Goal: Task Accomplishment & Management: Use online tool/utility

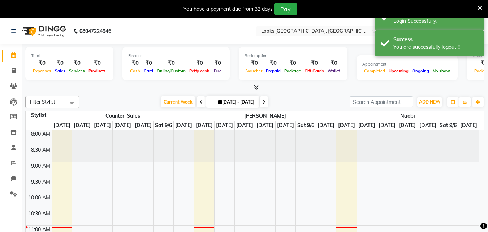
select select "en"
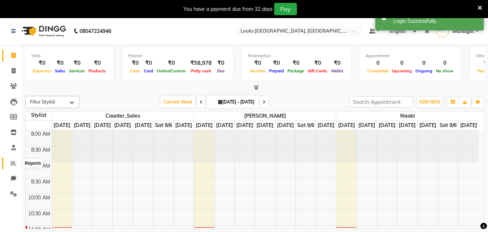
click at [9, 164] on span at bounding box center [13, 163] width 13 height 8
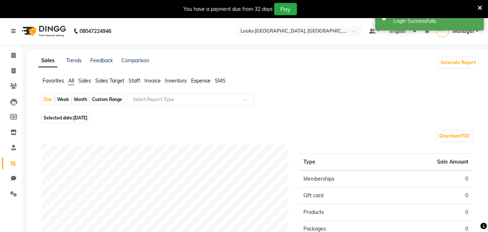
click at [172, 106] on div "Day Week Month Custom Range Select Report Type" at bounding box center [258, 102] width 434 height 17
click at [173, 101] on input "text" at bounding box center [184, 99] width 104 height 7
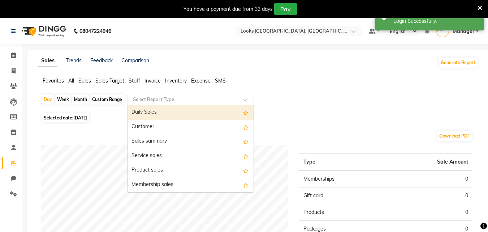
click at [163, 111] on div "Daily Sales" at bounding box center [191, 112] width 126 height 14
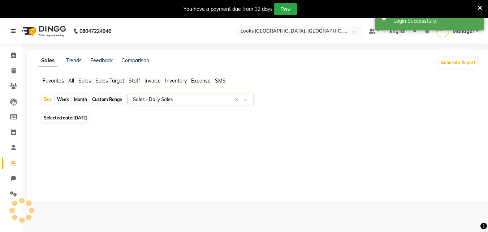
select select "full_report"
select select "csv"
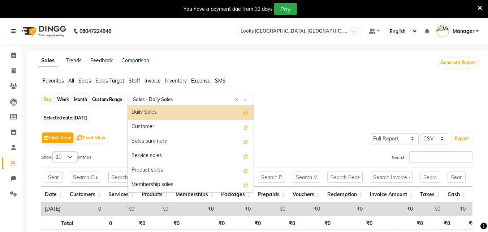
click at [167, 101] on input "text" at bounding box center [184, 99] width 104 height 7
click at [163, 112] on div "Daily Sales" at bounding box center [191, 112] width 126 height 14
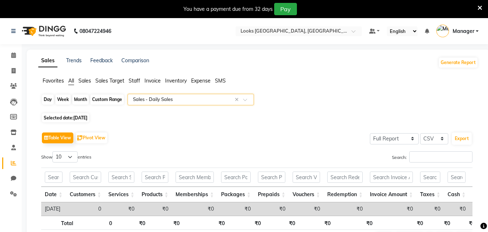
click at [50, 98] on div "Day" at bounding box center [48, 99] width 12 height 10
select select "9"
select select "2025"
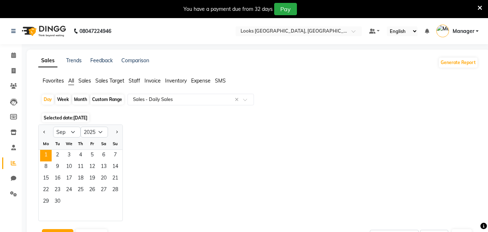
click at [48, 134] on div at bounding box center [46, 132] width 14 height 12
click at [43, 132] on span "Previous month" at bounding box center [44, 131] width 3 height 3
select select "8"
click at [116, 198] on span "31" at bounding box center [116, 202] width 12 height 12
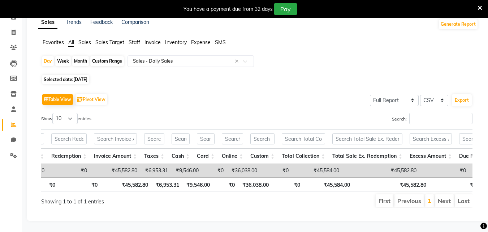
drag, startPoint x: 222, startPoint y: 156, endPoint x: 231, endPoint y: 159, distance: 9.3
click at [227, 164] on td "₹0" at bounding box center [214, 170] width 25 height 13
drag, startPoint x: 244, startPoint y: 158, endPoint x: 263, endPoint y: 161, distance: 19.8
click at [261, 164] on td "₹36,038.00" at bounding box center [244, 170] width 34 height 13
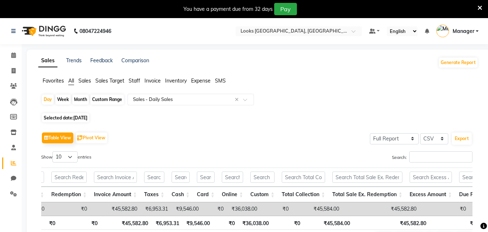
click at [87, 117] on span "[DATE]" at bounding box center [80, 117] width 14 height 5
select select "8"
select select "2025"
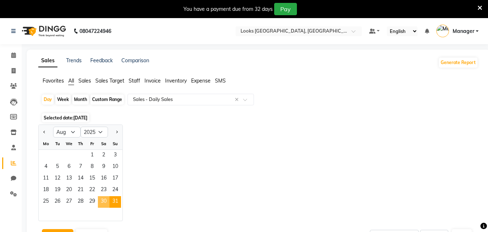
click at [102, 199] on span "30" at bounding box center [104, 202] width 12 height 12
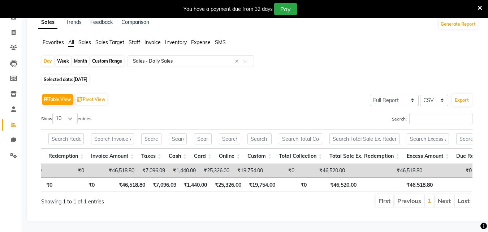
click at [81, 77] on span "[DATE]" at bounding box center [80, 79] width 14 height 5
select select "8"
select select "2025"
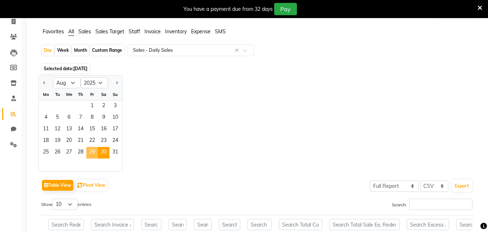
click at [92, 151] on span "29" at bounding box center [92, 153] width 12 height 12
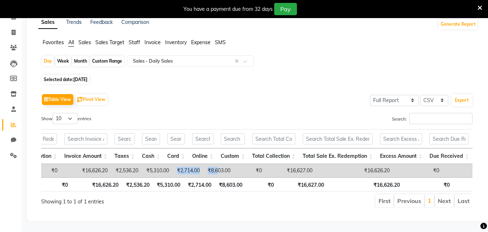
drag, startPoint x: 189, startPoint y: 157, endPoint x: 229, endPoint y: 158, distance: 40.5
click at [229, 164] on tr "[DATE] 6 ₹16,626.20 ₹0 ₹0 ₹0 ₹0 ₹0 ₹0 ₹16,626.20 ₹2,536.20 ₹5,310.00 ₹2,714.00 …" at bounding box center [391, 170] width 1313 height 13
click at [246, 113] on div "Show 10 25 50 100 entries" at bounding box center [146, 120] width 210 height 14
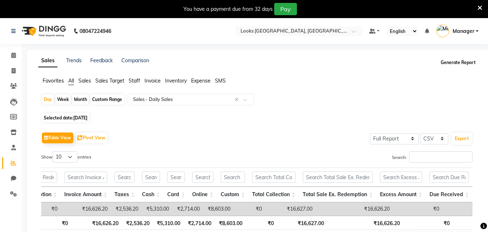
click at [460, 64] on button "Generate Report" at bounding box center [458, 62] width 39 height 10
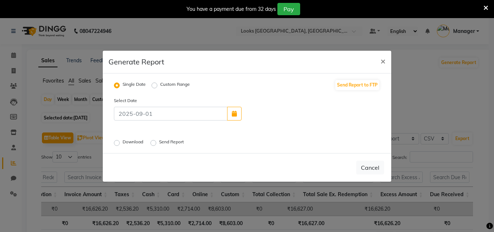
click at [158, 84] on div "Custom Range" at bounding box center [170, 85] width 38 height 9
click at [157, 85] on div "Custom Range" at bounding box center [170, 85] width 38 height 9
click at [160, 85] on label "Custom Range" at bounding box center [175, 85] width 30 height 9
click at [153, 85] on input "Custom Range" at bounding box center [155, 84] width 5 height 5
radio input "true"
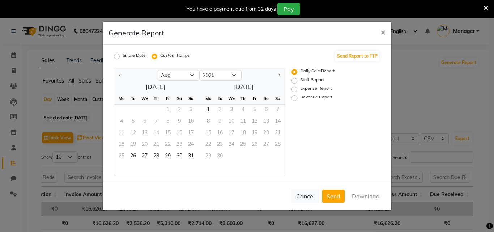
click at [298, 96] on div "Revenue Report" at bounding box center [327, 98] width 72 height 9
click at [300, 97] on label "Revenue Report" at bounding box center [316, 98] width 32 height 9
click at [293, 97] on input "Revenue Report" at bounding box center [295, 97] width 5 height 5
radio input "true"
click at [117, 74] on div at bounding box center [135, 75] width 43 height 12
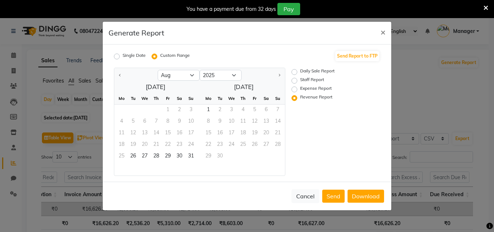
click at [166, 107] on div "1 2 3" at bounding box center [155, 110] width 82 height 12
click at [378, 33] on button "×" at bounding box center [382, 32] width 17 height 20
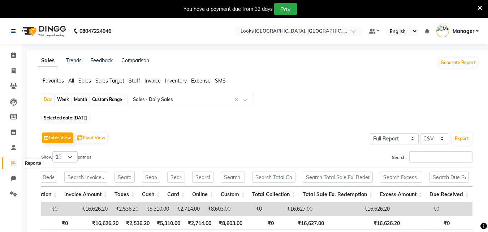
click at [14, 165] on icon at bounding box center [13, 162] width 5 height 5
click at [11, 164] on icon at bounding box center [13, 162] width 5 height 5
click at [12, 163] on icon at bounding box center [13, 162] width 5 height 5
click at [465, 63] on button "Generate Report" at bounding box center [458, 62] width 39 height 10
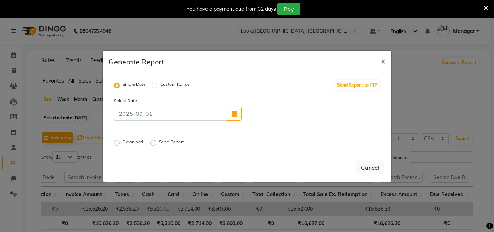
click at [160, 86] on label "Custom Range" at bounding box center [175, 85] width 30 height 9
click at [153, 86] on input "Custom Range" at bounding box center [155, 84] width 5 height 5
radio input "true"
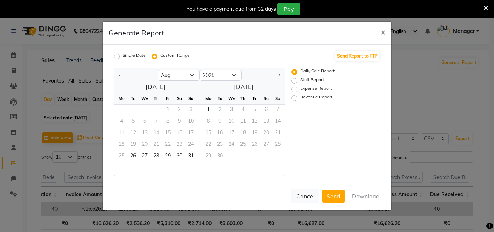
click at [305, 97] on label "Revenue Report" at bounding box center [316, 98] width 32 height 9
click at [298, 97] on input "Revenue Report" at bounding box center [295, 97] width 5 height 5
radio input "true"
click at [167, 110] on div "1 2 3" at bounding box center [155, 110] width 82 height 12
click at [191, 156] on span "31" at bounding box center [191, 157] width 12 height 12
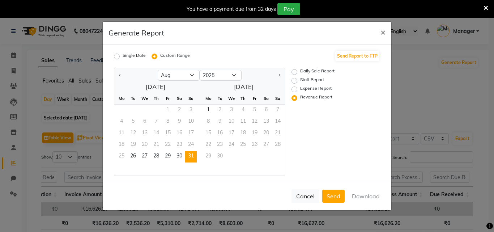
click at [167, 107] on div "1 2 3" at bounding box center [155, 110] width 82 height 12
click at [378, 37] on button "×" at bounding box center [382, 32] width 17 height 20
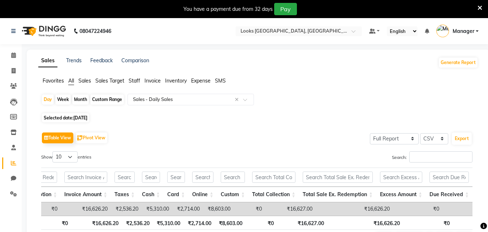
click at [467, 33] on span "Manager" at bounding box center [464, 31] width 22 height 8
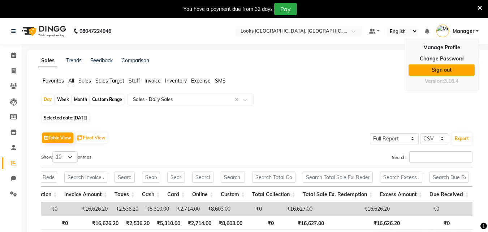
click at [434, 73] on link "Sign out" at bounding box center [442, 69] width 66 height 11
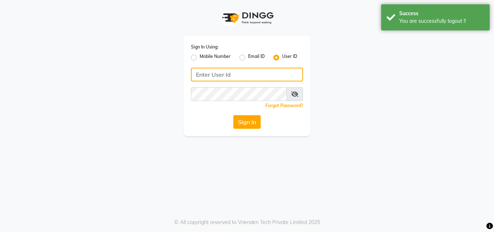
click at [222, 76] on input "Username" at bounding box center [247, 75] width 112 height 14
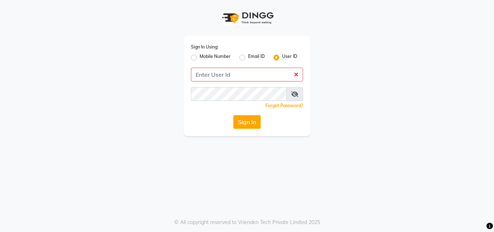
click at [192, 53] on div "Mobile Number" at bounding box center [211, 57] width 40 height 9
click at [199, 58] on label "Mobile Number" at bounding box center [214, 57] width 31 height 9
click at [199, 58] on input "Mobile Number" at bounding box center [201, 55] width 5 height 5
radio input "true"
radio input "false"
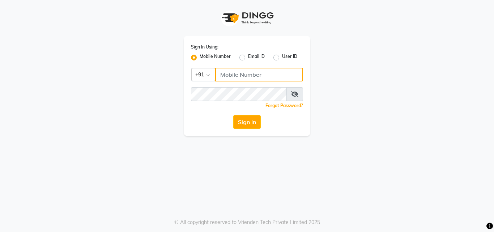
click at [234, 76] on input "Username" at bounding box center [259, 75] width 88 height 14
type input "141061400"
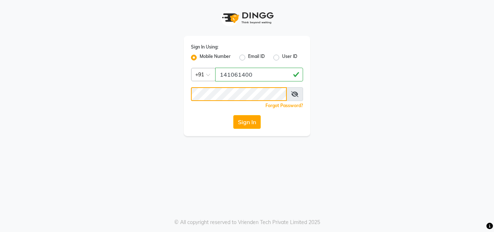
click at [233, 115] on button "Sign In" at bounding box center [246, 122] width 27 height 14
